Goal: Find specific page/section

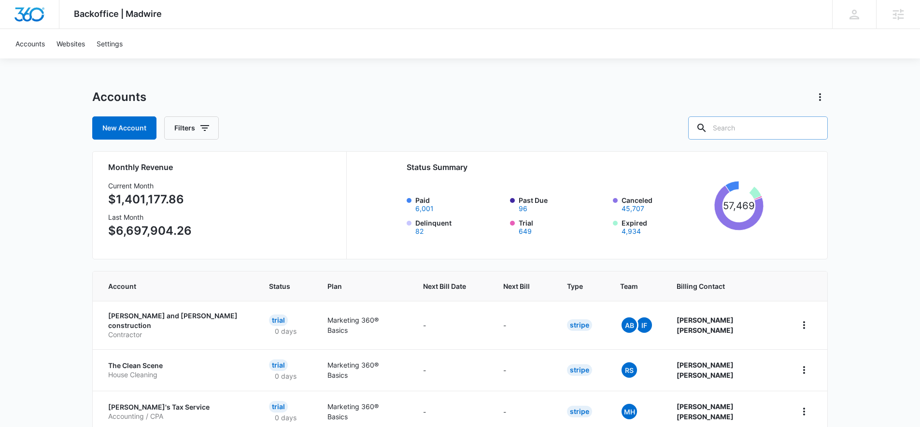
click at [758, 129] on input "text" at bounding box center [759, 127] width 140 height 23
type input "doodle"
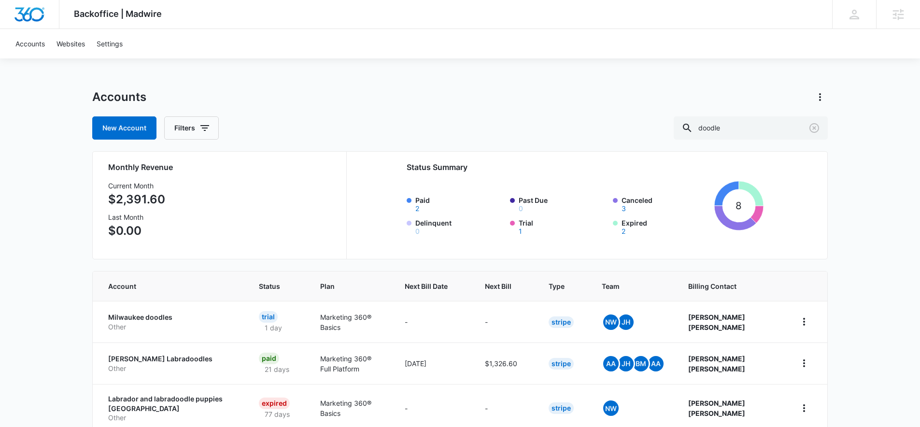
click at [146, 359] on p "Weddington Labradoodles" at bounding box center [172, 359] width 128 height 10
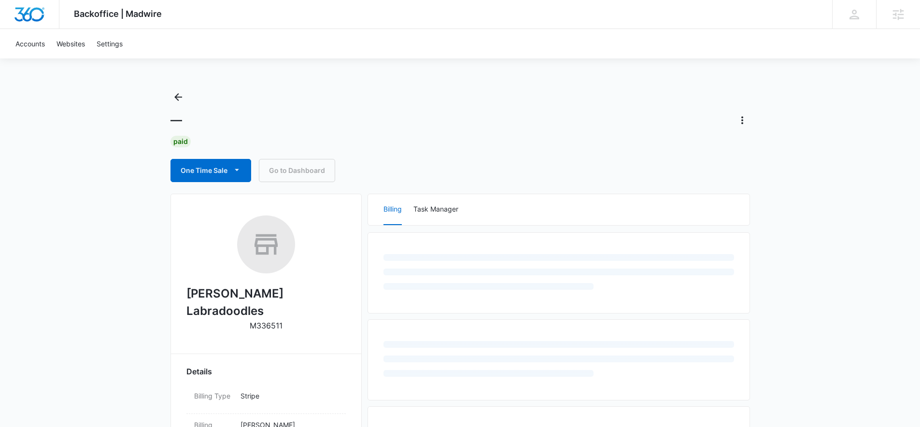
click at [290, 292] on h2 "Weddington Labradoodles" at bounding box center [266, 302] width 159 height 35
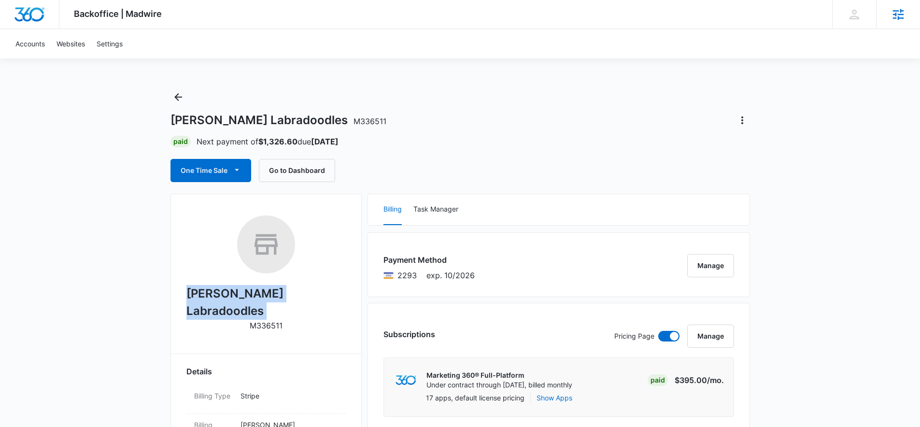
copy h2 "Weddington Labradoodles"
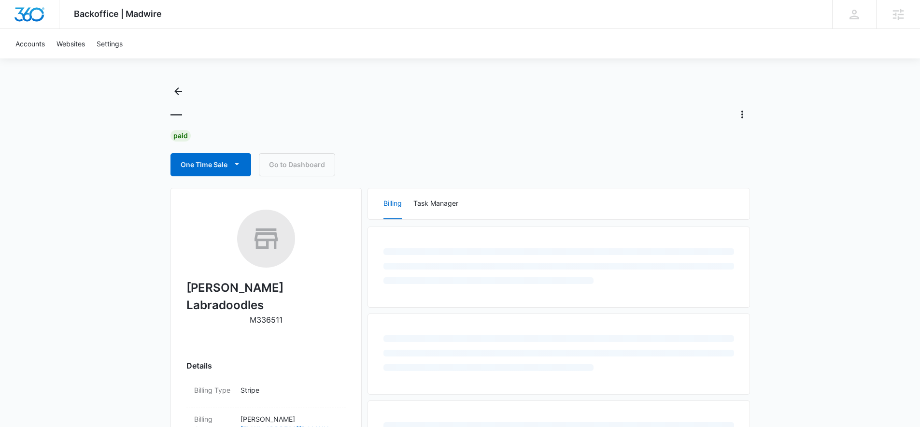
scroll to position [14, 0]
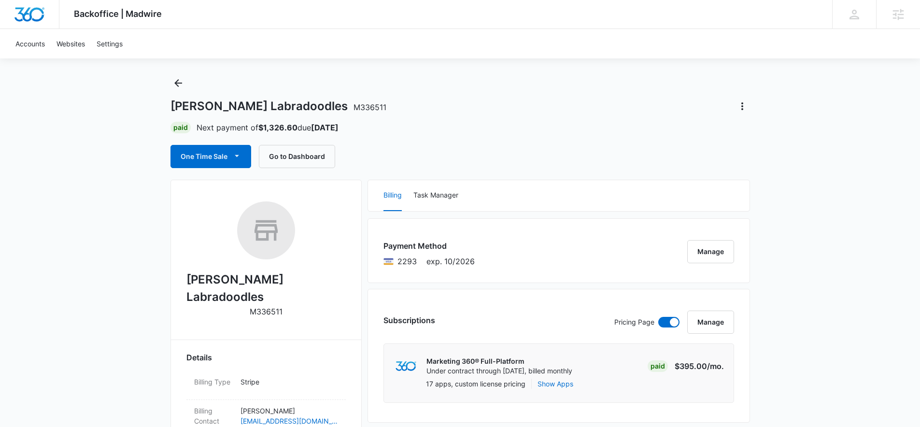
click at [283, 282] on h2 "Weddington Labradoodles" at bounding box center [266, 288] width 159 height 35
copy h2 "Weddington Labradoodles"
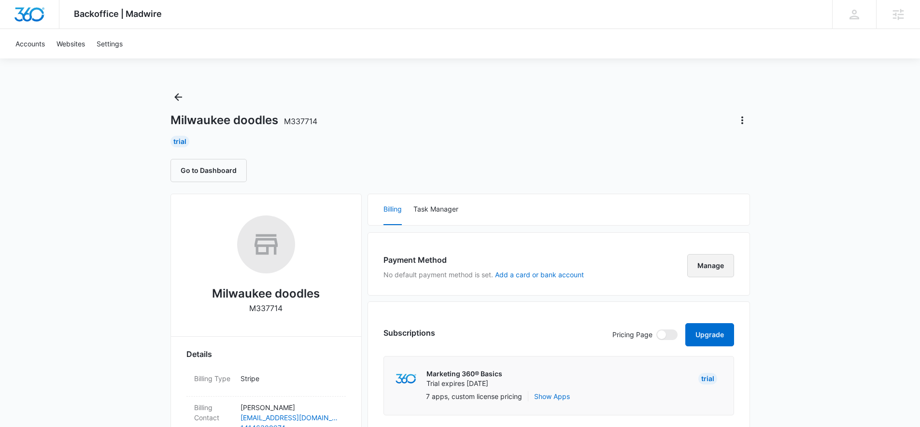
click at [720, 268] on button "Manage" at bounding box center [711, 265] width 47 height 23
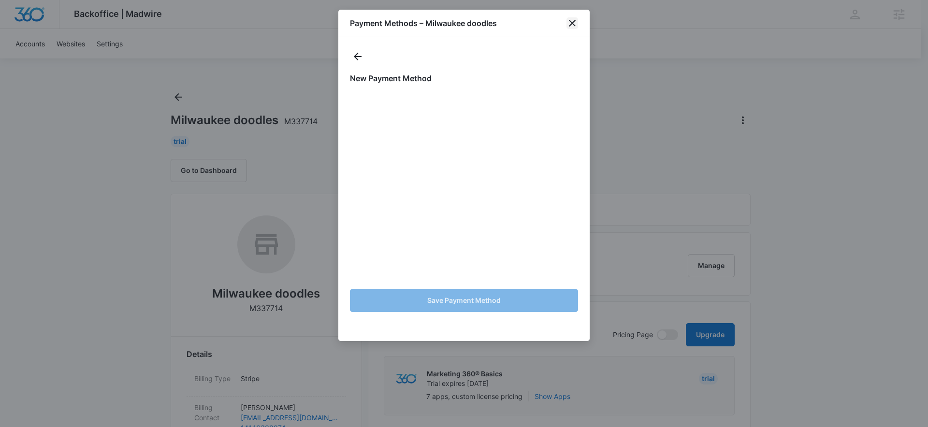
click at [573, 21] on icon "close" at bounding box center [572, 23] width 12 height 12
